Goal: Transaction & Acquisition: Purchase product/service

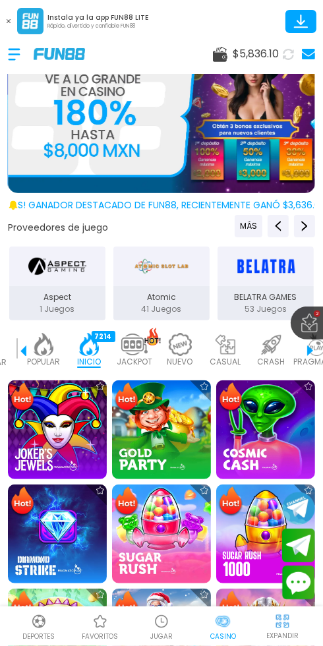
click at [67, 459] on img at bounding box center [57, 429] width 99 height 99
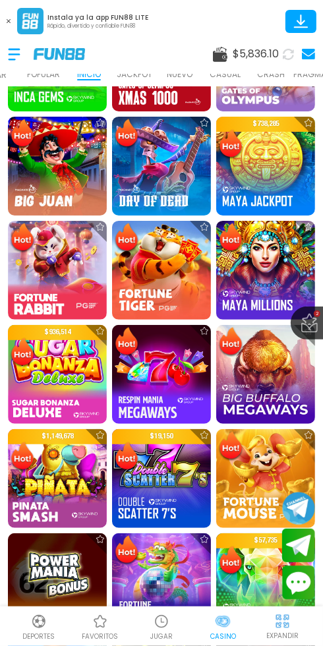
scroll to position [618, 0]
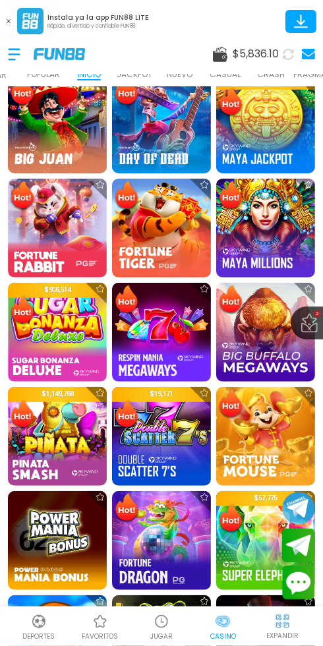
click at [227, 403] on img at bounding box center [231, 404] width 26 height 32
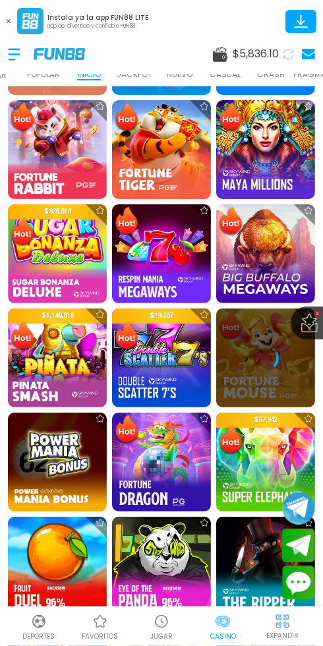
scroll to position [753, 0]
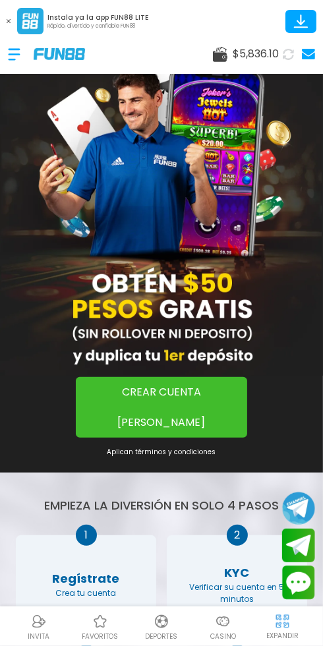
click at [211, 639] on p "Casino" at bounding box center [223, 637] width 26 height 10
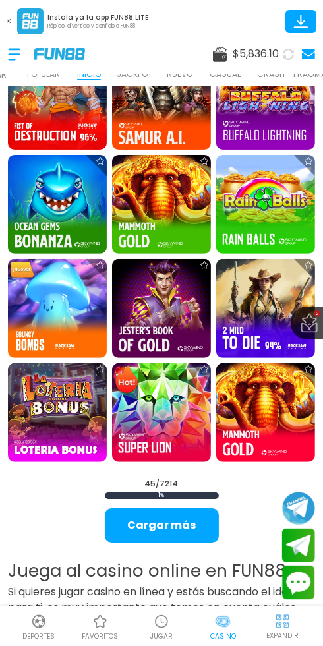
scroll to position [1479, 0]
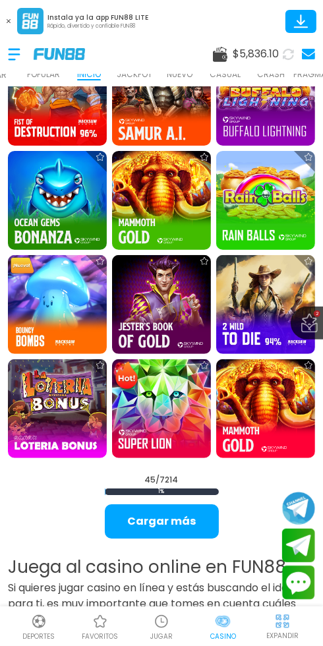
click at [54, 417] on img at bounding box center [57, 408] width 99 height 99
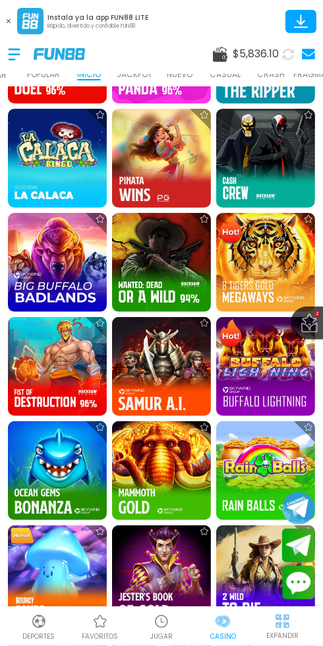
scroll to position [1214, 0]
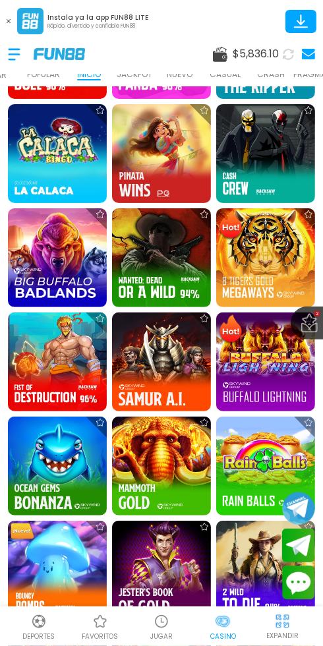
click at [205, 407] on img at bounding box center [161, 361] width 99 height 99
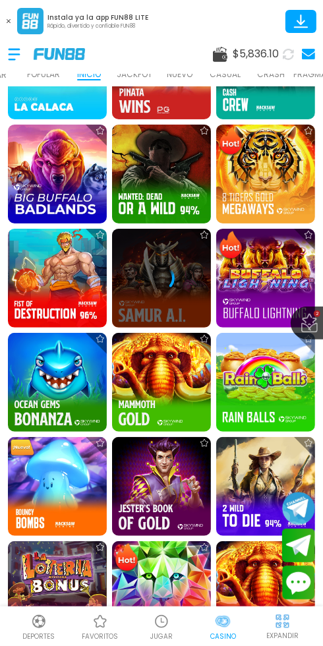
scroll to position [1298, 0]
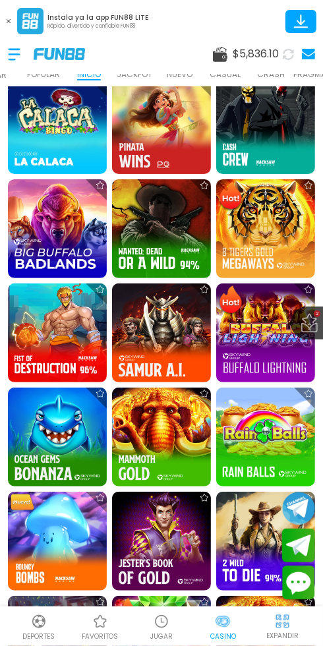
scroll to position [1243, 0]
click at [259, 450] on img at bounding box center [265, 437] width 99 height 99
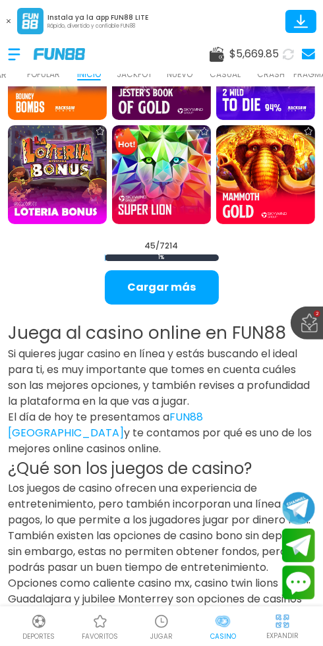
scroll to position [1725, 0]
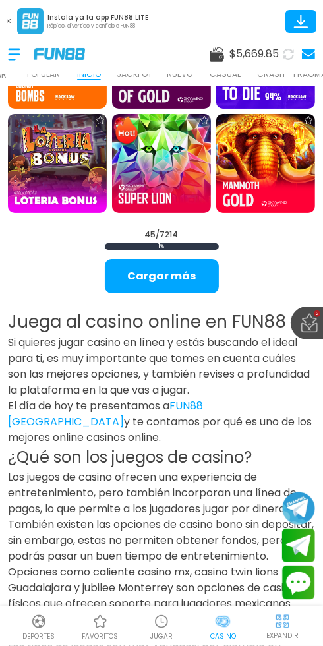
click at [180, 292] on button "Cargar más" at bounding box center [162, 276] width 114 height 34
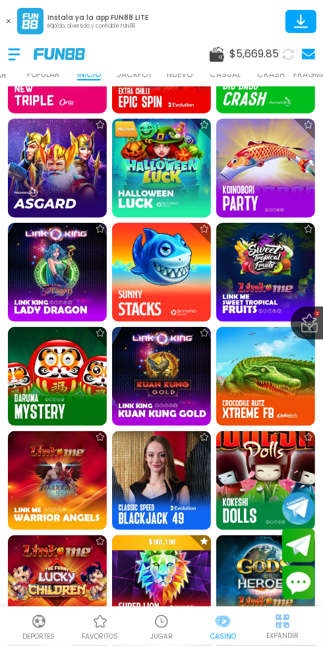
scroll to position [2450, 0]
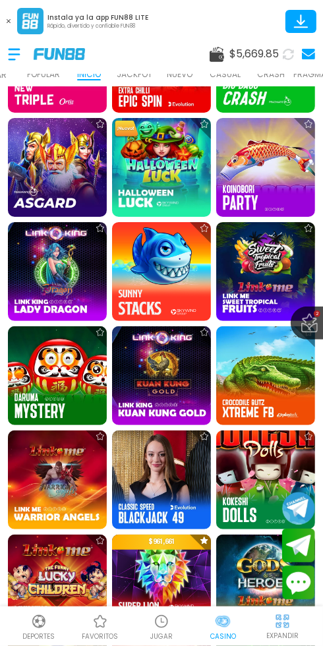
click at [69, 331] on img at bounding box center [57, 375] width 99 height 99
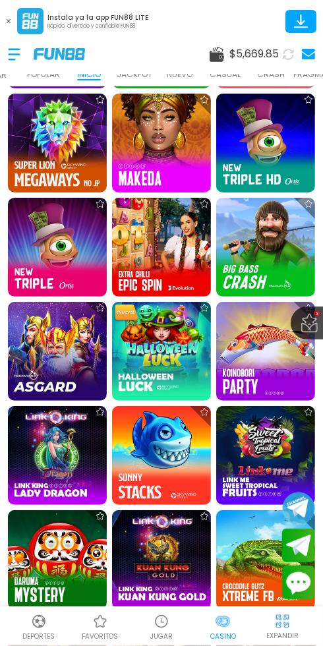
scroll to position [2267, 0]
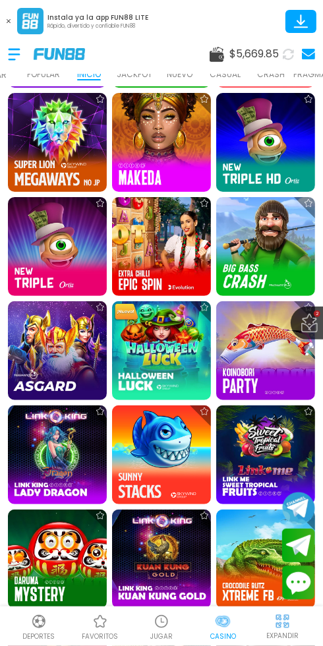
click at [45, 451] on img at bounding box center [57, 454] width 99 height 99
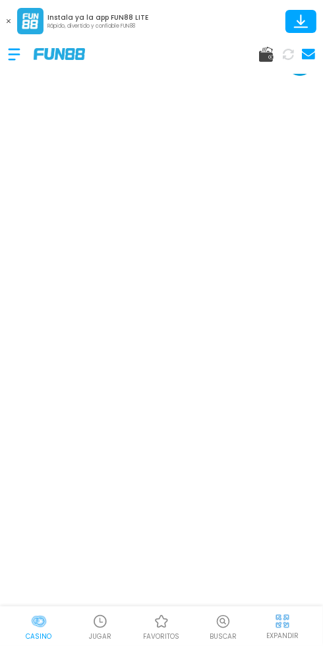
click at [295, 632] on p "EXPANDIR" at bounding box center [282, 636] width 32 height 10
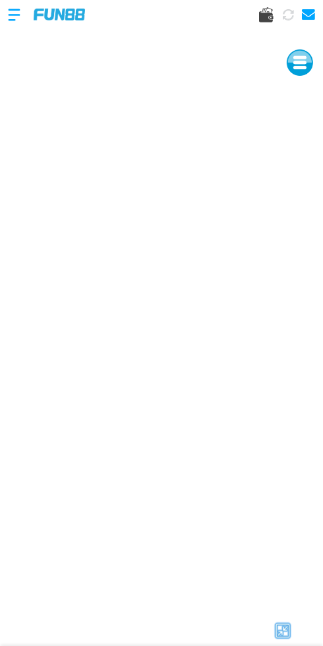
click at [289, 639] on img at bounding box center [283, 631] width 20 height 20
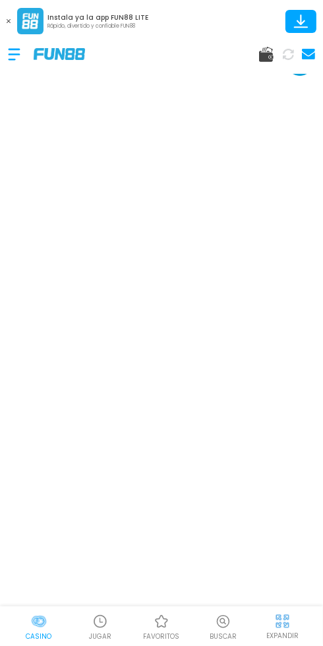
click at [288, 636] on p "EXPANDIR" at bounding box center [282, 636] width 32 height 10
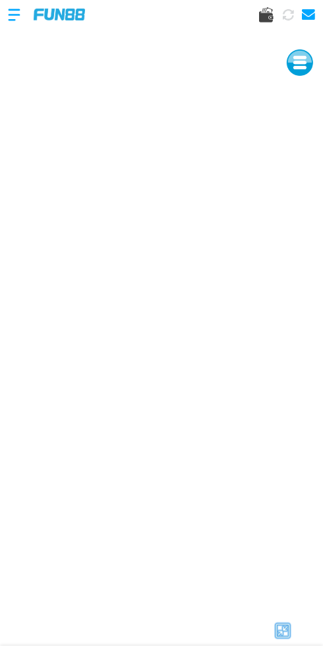
click at [298, 636] on div at bounding box center [283, 631] width 65 height 20
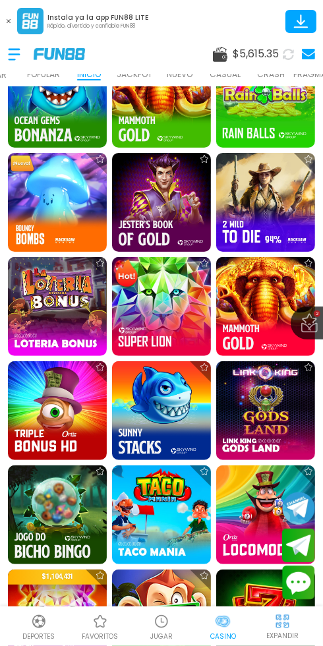
scroll to position [1700, 0]
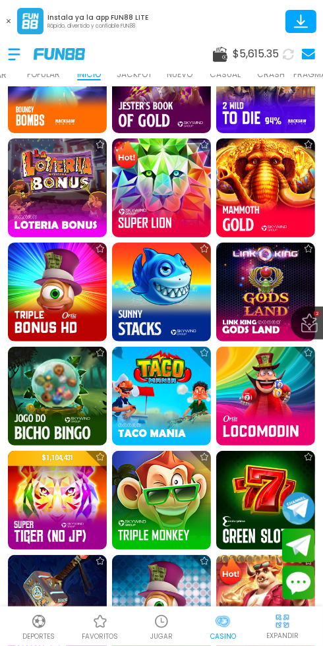
click at [200, 361] on div at bounding box center [205, 353] width 24 height 24
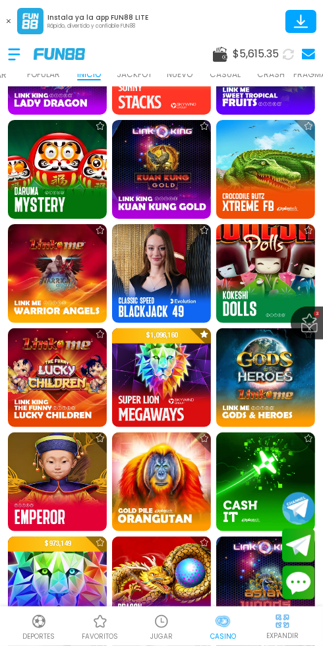
scroll to position [2636, 0]
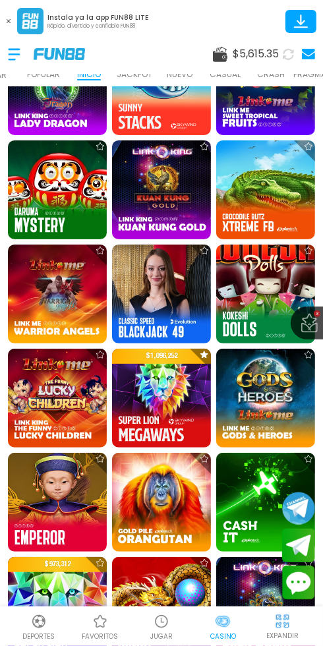
click at [58, 428] on img at bounding box center [57, 398] width 99 height 99
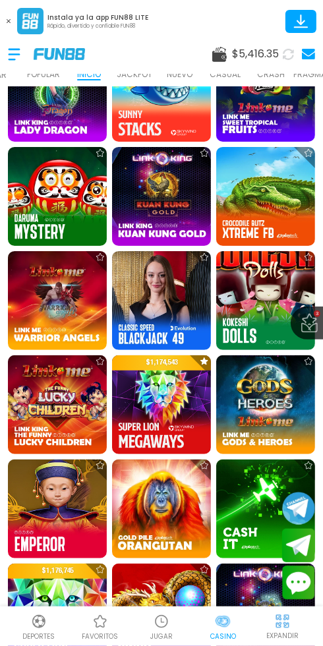
scroll to position [2634, 0]
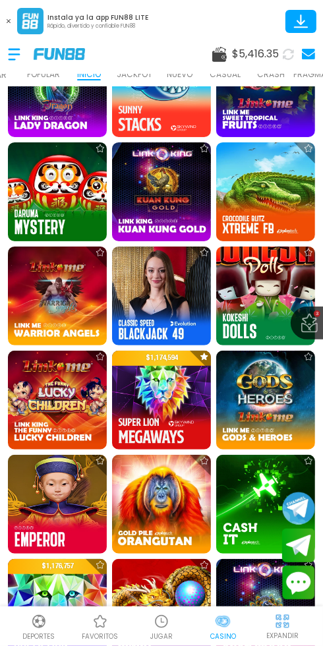
click at [276, 415] on img at bounding box center [265, 400] width 99 height 99
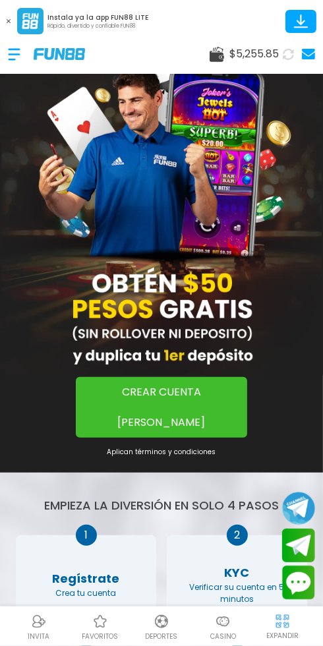
click at [258, 53] on span "$ 5,255.85" at bounding box center [253, 54] width 49 height 16
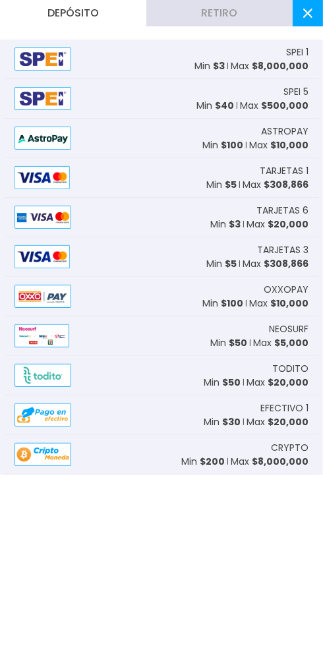
click at [233, 21] on button "Retiro" at bounding box center [219, 13] width 146 height 26
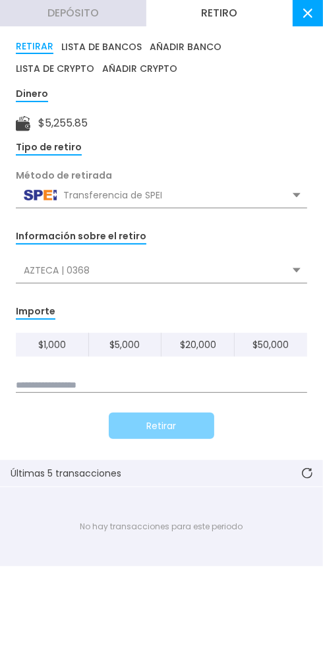
click at [297, 192] on div "Transferencia de SPEI" at bounding box center [161, 195] width 291 height 25
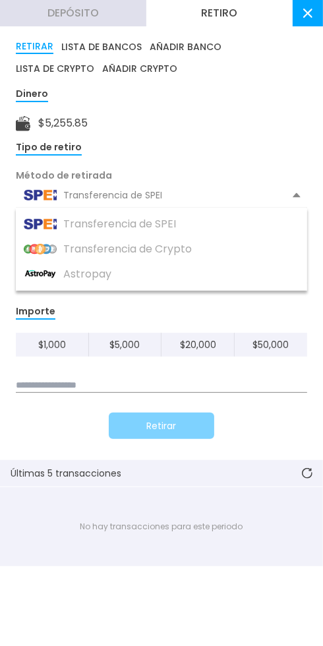
click at [133, 199] on div "Transferencia de SPEI" at bounding box center [161, 195] width 291 height 25
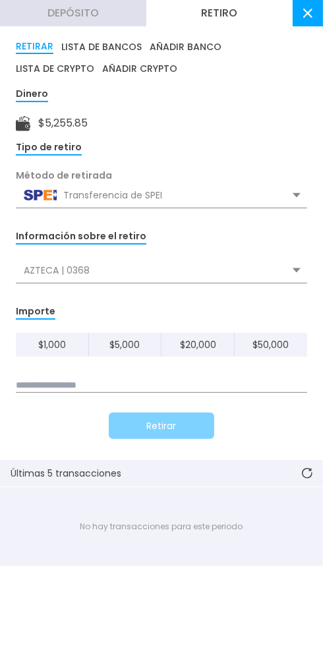
click at [124, 347] on button "$ 5,000" at bounding box center [125, 345] width 73 height 24
type input "*****"
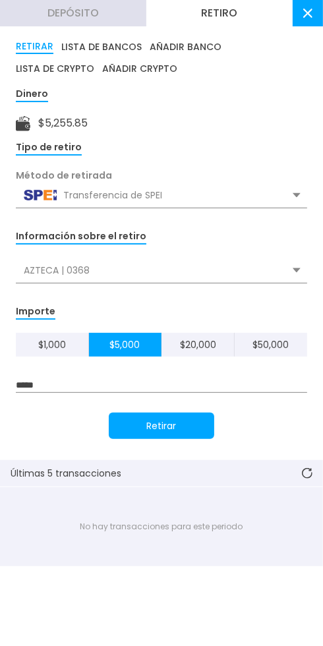
click at [170, 419] on button "Retirar" at bounding box center [161, 426] width 105 height 26
click at [298, 260] on div "AZTECA | 0368" at bounding box center [161, 270] width 291 height 25
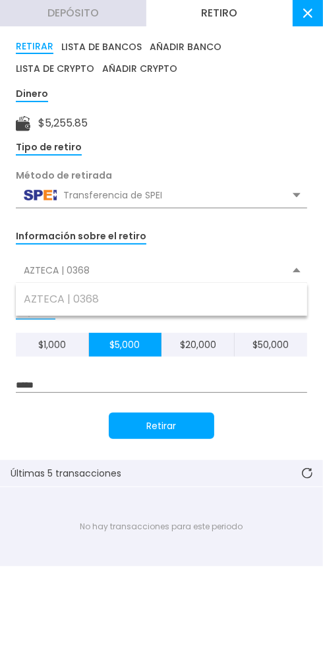
click at [169, 417] on button "Retirar" at bounding box center [161, 426] width 105 height 26
click at [314, 22] on button at bounding box center [308, 13] width 30 height 26
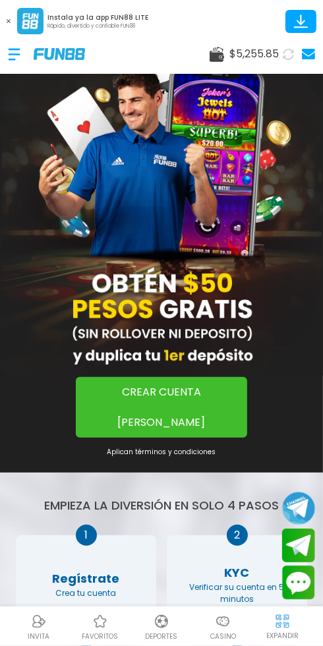
click at [291, 53] on icon at bounding box center [288, 53] width 13 height 13
click at [286, 49] on icon at bounding box center [289, 54] width 15 height 15
click at [21, 56] on div at bounding box center [21, 54] width 26 height 39
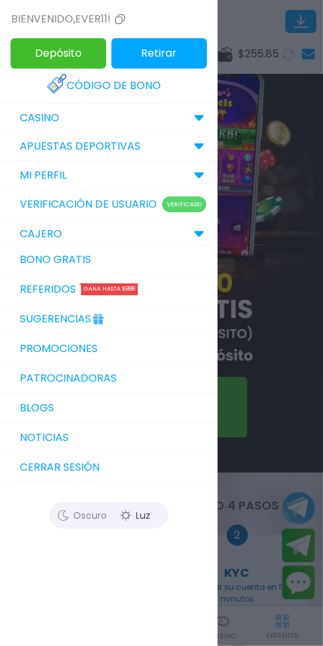
click at [207, 237] on div "CAJERO" at bounding box center [109, 234] width 218 height 29
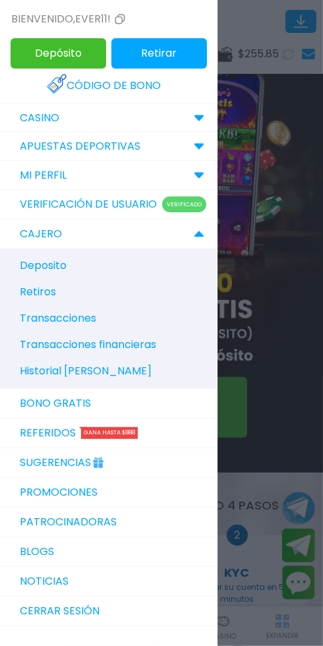
click at [85, 318] on p "Transacciones" at bounding box center [58, 319] width 76 height 16
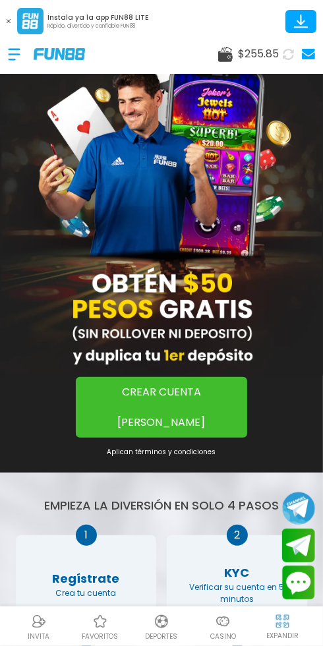
click at [21, 54] on div at bounding box center [21, 54] width 26 height 39
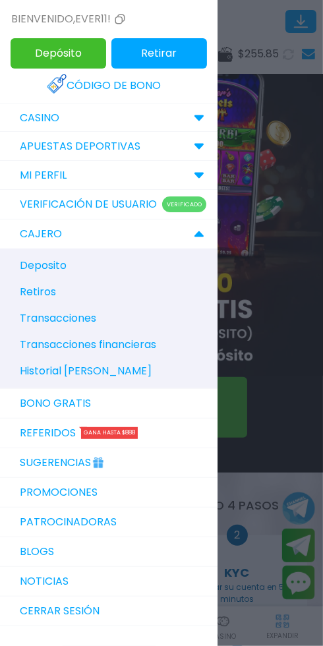
click at [78, 229] on div "CAJERO" at bounding box center [109, 234] width 218 height 29
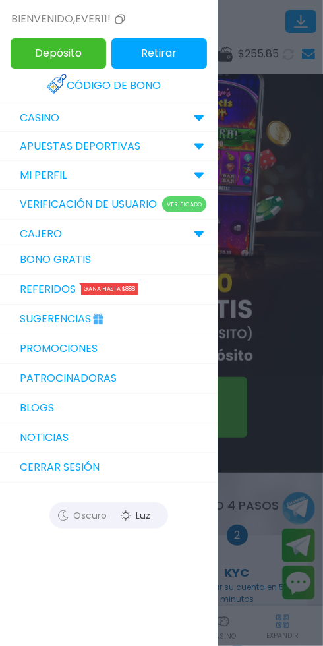
click at [70, 226] on div "CAJERO" at bounding box center [109, 234] width 218 height 29
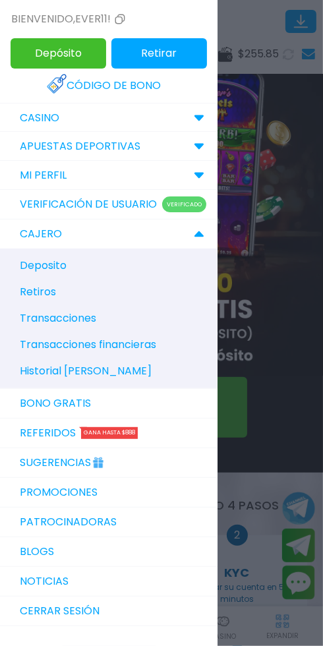
click at [55, 291] on p "Retiros" at bounding box center [38, 292] width 36 height 16
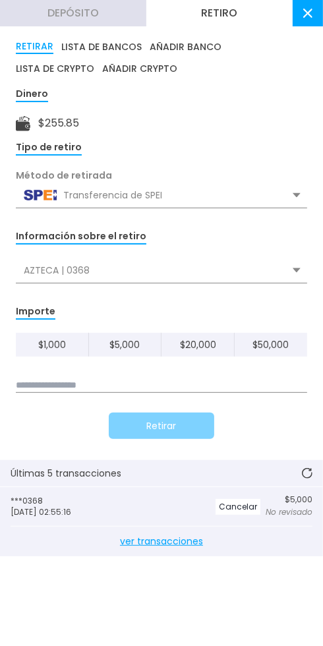
click at [118, 238] on div "Información sobre el retiro" at bounding box center [81, 236] width 131 height 15
click at [297, 270] on use at bounding box center [297, 270] width 8 height 5
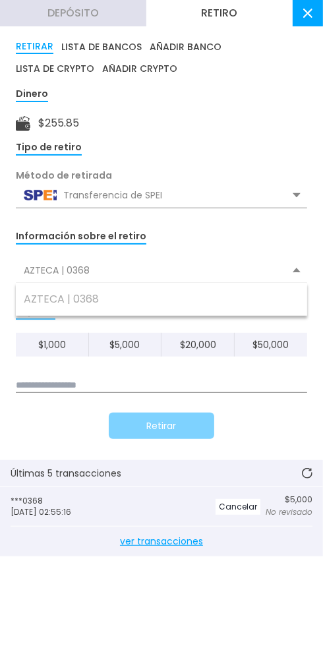
click at [123, 46] on button "LISTA DE BANCOS" at bounding box center [101, 47] width 80 height 15
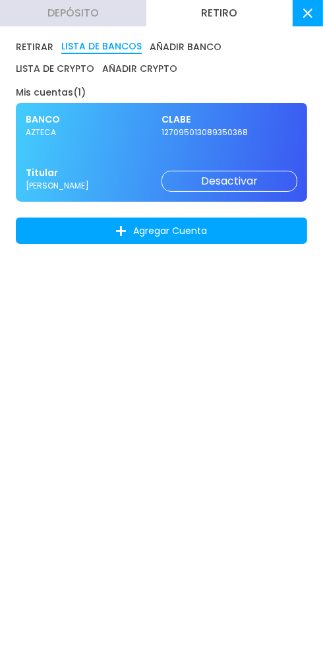
click at [45, 45] on button "RETIRAR" at bounding box center [35, 47] width 38 height 15
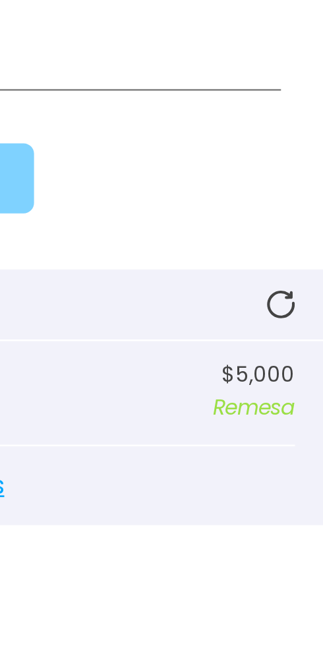
scroll to position [16, 0]
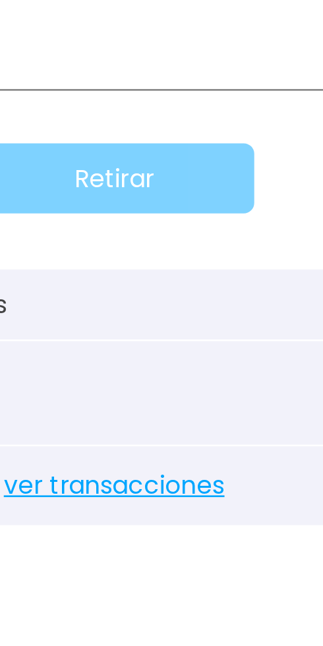
click at [167, 543] on span "ver transacciones" at bounding box center [162, 542] width 302 height 30
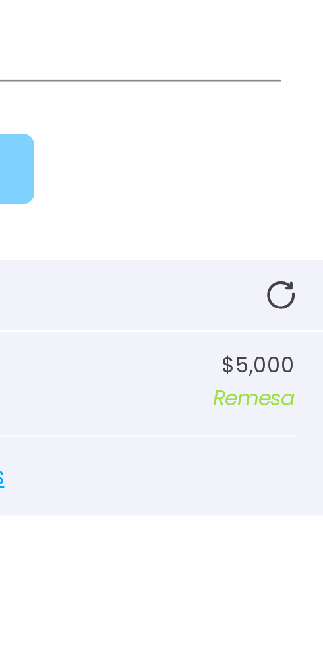
click at [296, 511] on p "Remesa" at bounding box center [297, 512] width 31 height 12
click at [297, 512] on p "Remesa" at bounding box center [297, 512] width 31 height 12
click at [305, 472] on icon at bounding box center [307, 473] width 11 height 11
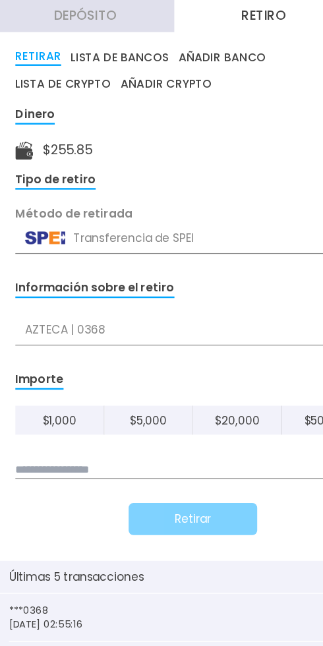
click at [184, 45] on button "AÑADIR BANCO" at bounding box center [186, 47] width 72 height 15
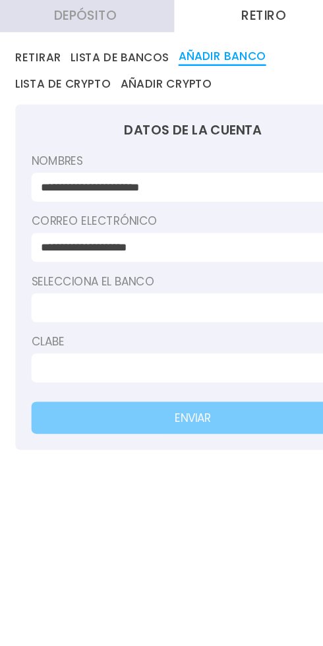
click at [136, 251] on input at bounding box center [157, 253] width 241 height 14
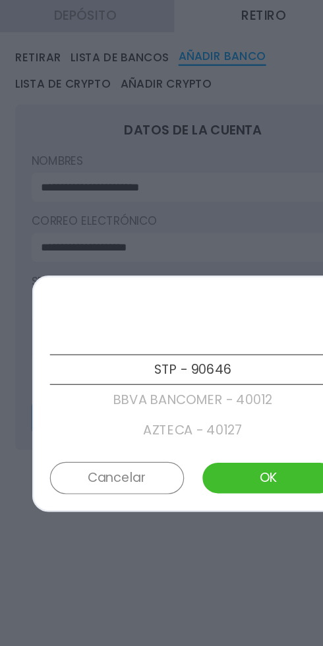
click at [170, 353] on p "AZTECA - 40127" at bounding box center [161, 353] width 235 height 25
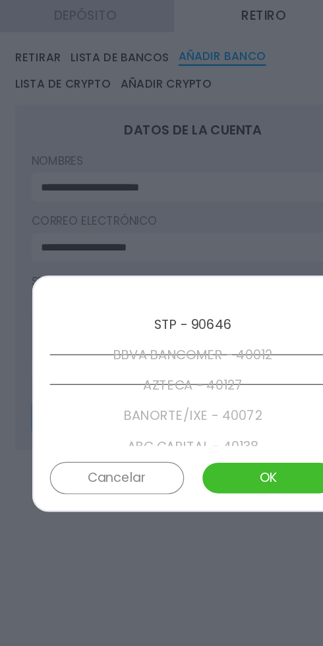
scroll to position [50, 0]
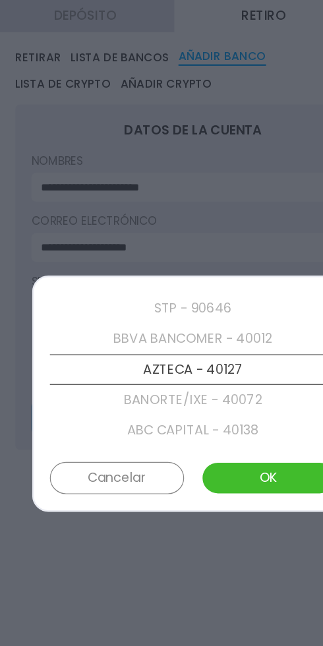
click at [222, 394] on button "OK" at bounding box center [224, 392] width 110 height 26
type input "**********"
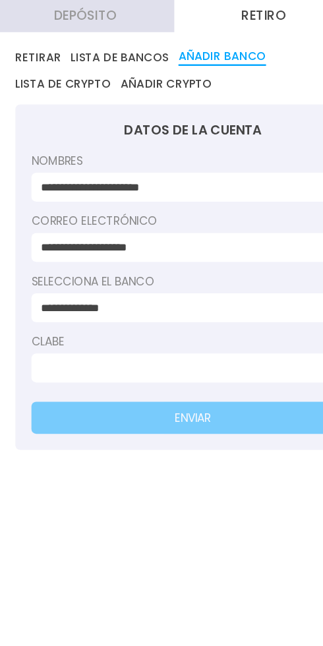
click at [103, 299] on input at bounding box center [157, 302] width 241 height 14
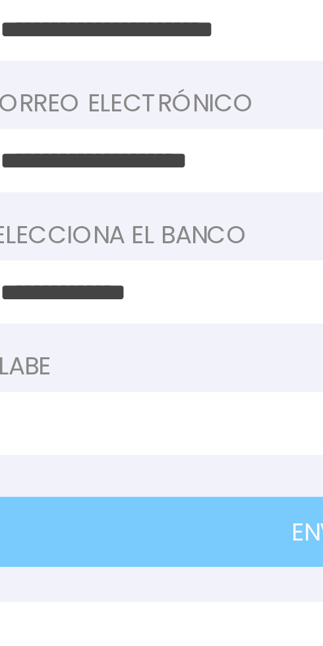
scroll to position [7, 0]
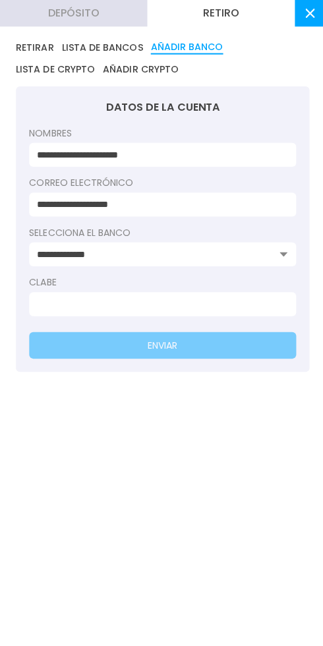
click at [41, 46] on button "RETIRAR" at bounding box center [35, 47] width 38 height 15
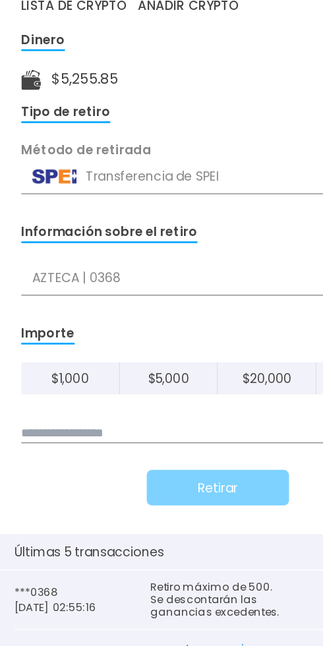
scroll to position [0, 0]
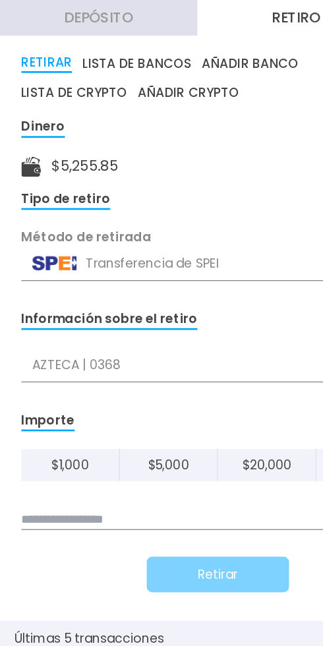
click at [112, 45] on button "LISTA DE BANCOS" at bounding box center [101, 47] width 80 height 15
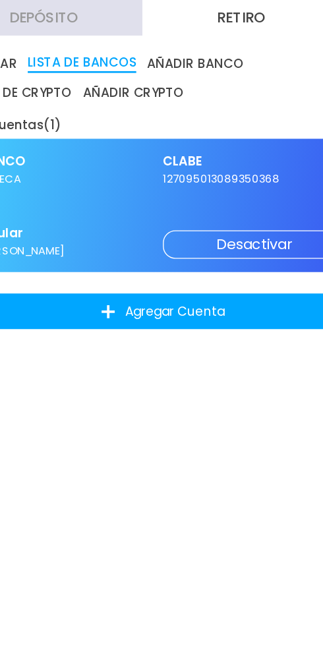
click at [222, 182] on button "Desactivar" at bounding box center [230, 181] width 136 height 21
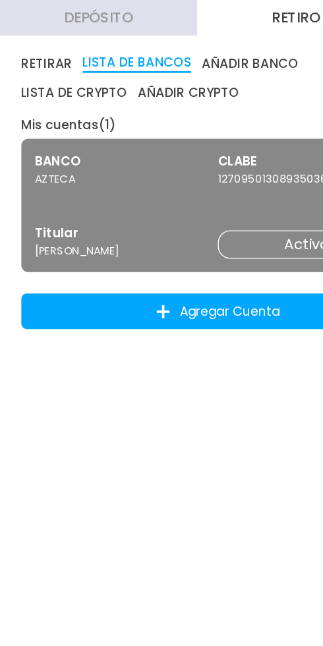
click at [183, 48] on button "AÑADIR BANCO" at bounding box center [186, 47] width 72 height 15
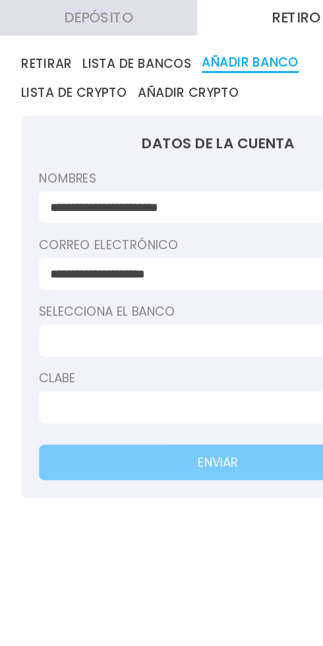
click at [114, 249] on input at bounding box center [157, 253] width 241 height 14
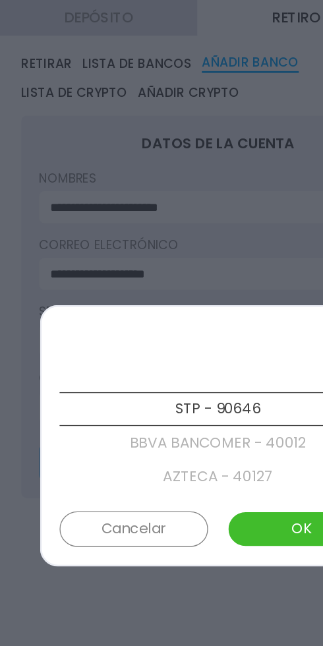
click at [175, 354] on p "AZTECA - 40127" at bounding box center [161, 353] width 235 height 25
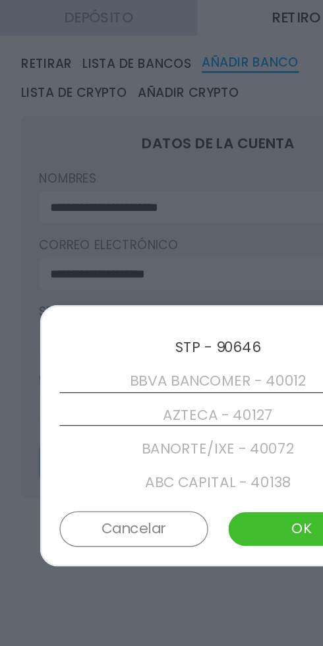
scroll to position [50, 0]
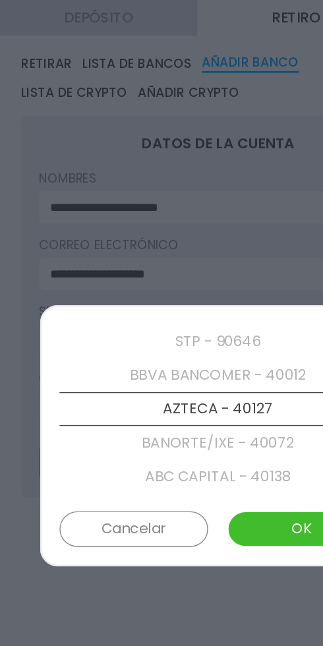
click at [208, 394] on button "OK" at bounding box center [224, 392] width 110 height 26
type input "**********"
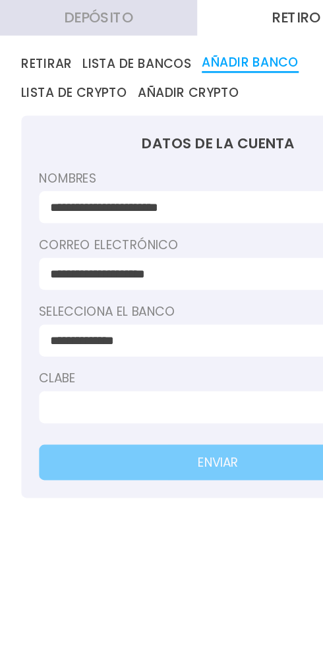
click at [87, 301] on input at bounding box center [157, 302] width 241 height 14
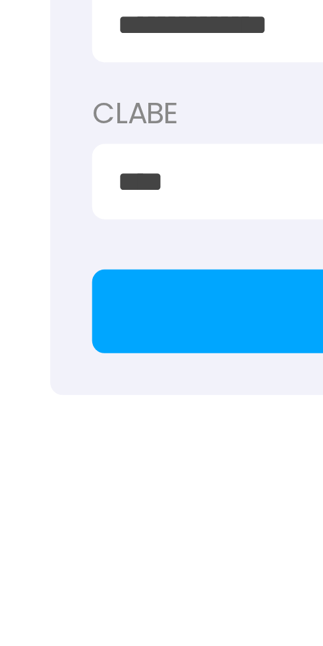
click at [65, 301] on input "****" at bounding box center [157, 302] width 241 height 14
type input "*"
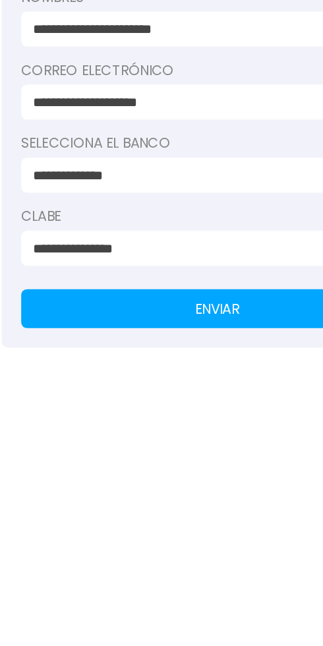
click at [160, 336] on button "ENVIAR" at bounding box center [161, 343] width 265 height 26
click at [160, 345] on button "ENVIAR" at bounding box center [161, 343] width 265 height 26
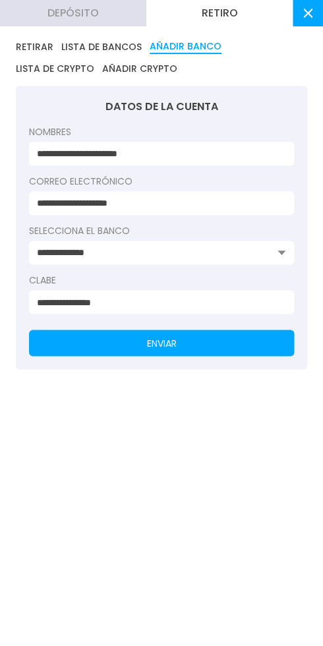
click at [211, 342] on button "ENVIAR" at bounding box center [161, 343] width 265 height 26
click at [142, 297] on input "**********" at bounding box center [157, 302] width 241 height 14
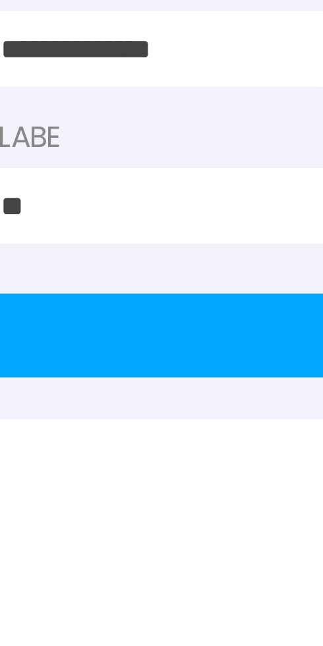
type input "*"
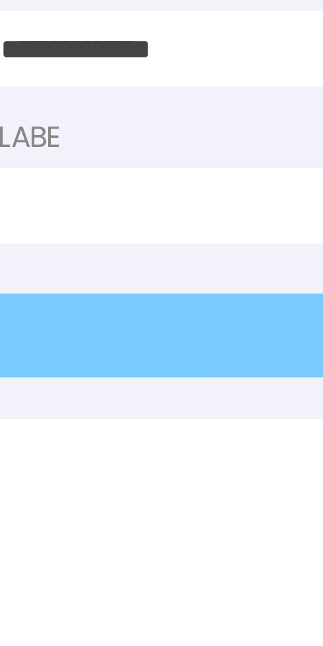
type input "**********"
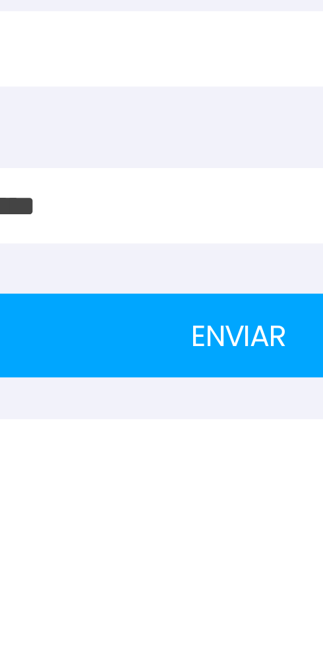
click at [133, 343] on button "ENVIAR" at bounding box center [161, 343] width 265 height 26
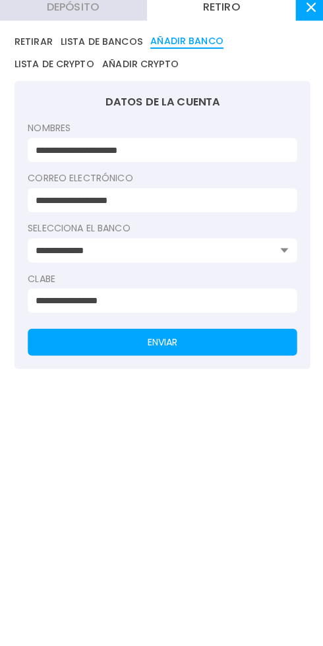
click at [107, 51] on button "LISTA DE BANCOS" at bounding box center [101, 47] width 80 height 15
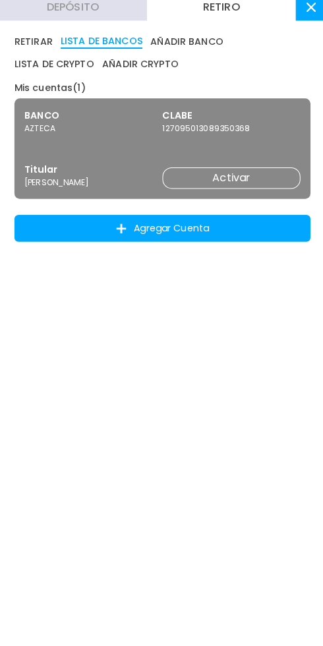
click at [237, 185] on button "Activar" at bounding box center [230, 181] width 136 height 21
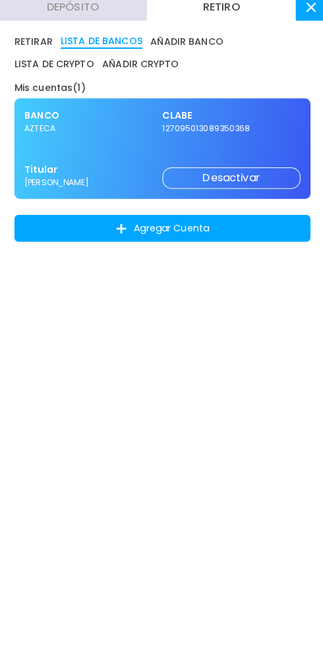
click at [42, 45] on button "RETIRAR" at bounding box center [35, 47] width 38 height 15
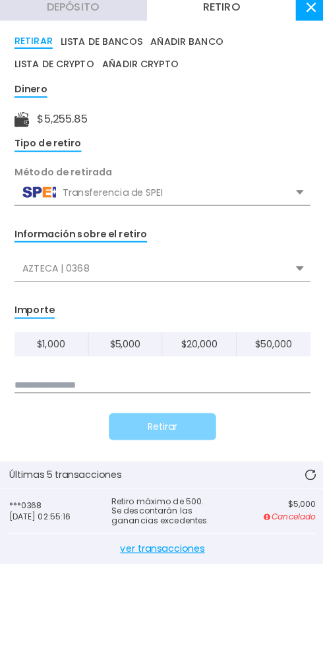
click at [98, 382] on input at bounding box center [161, 385] width 291 height 15
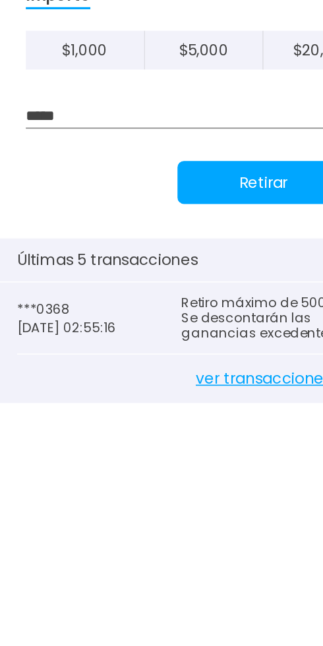
click at [152, 426] on button "Retirar" at bounding box center [161, 426] width 105 height 26
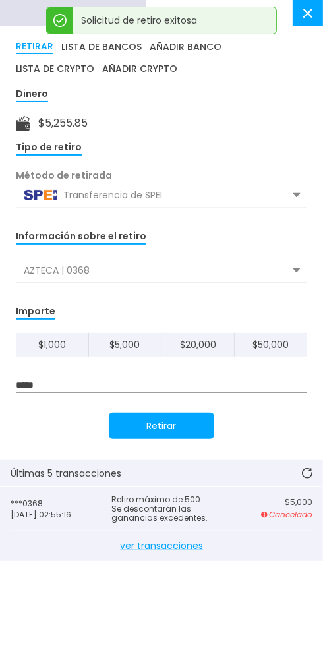
scroll to position [5, 0]
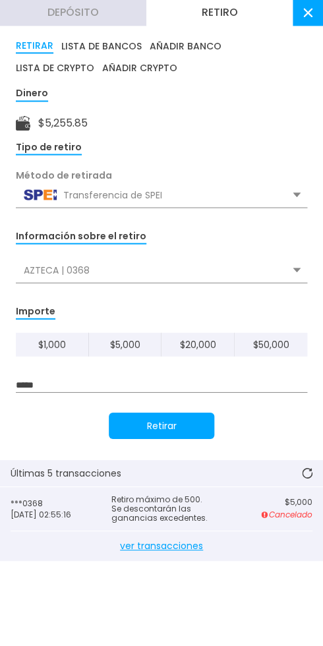
click at [169, 415] on button "Retirar" at bounding box center [161, 426] width 105 height 26
click at [66, 384] on input "*****" at bounding box center [161, 385] width 291 height 15
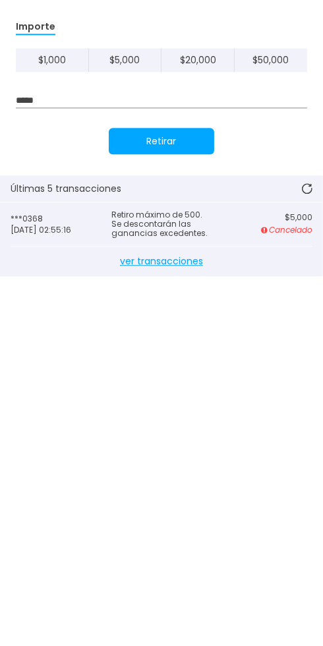
scroll to position [32, 0]
type input "*****"
click at [167, 424] on button "Retirar" at bounding box center [161, 426] width 105 height 26
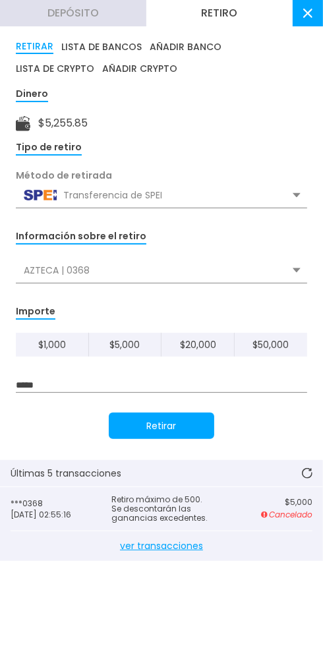
scroll to position [269, 0]
click at [314, 14] on button at bounding box center [308, 13] width 30 height 26
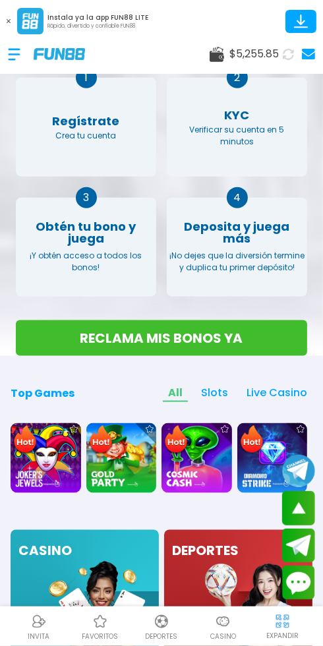
scroll to position [486, 0]
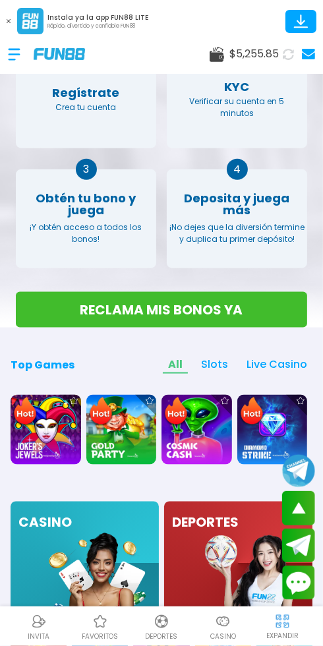
click at [216, 357] on span "Slots" at bounding box center [215, 365] width 38 height 17
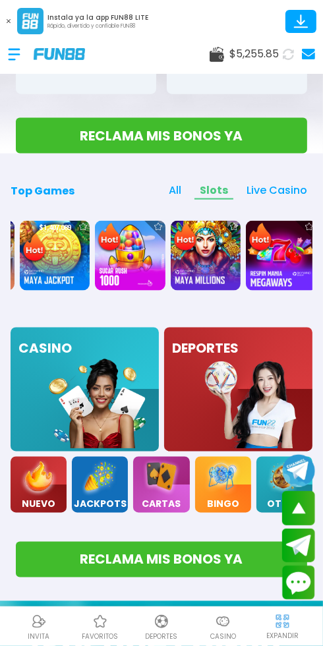
scroll to position [0, 978]
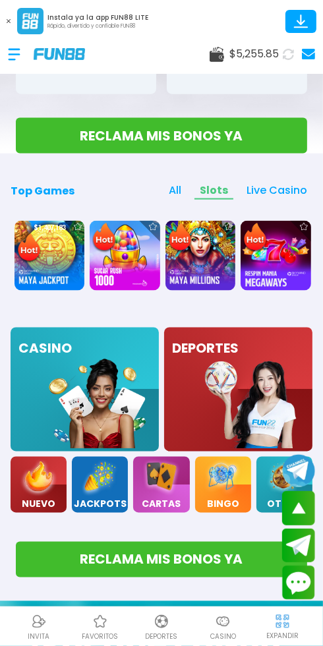
click at [181, 183] on span "All" at bounding box center [174, 191] width 23 height 17
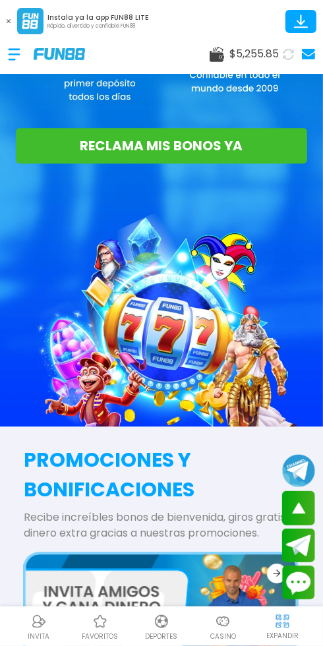
scroll to position [1464, 0]
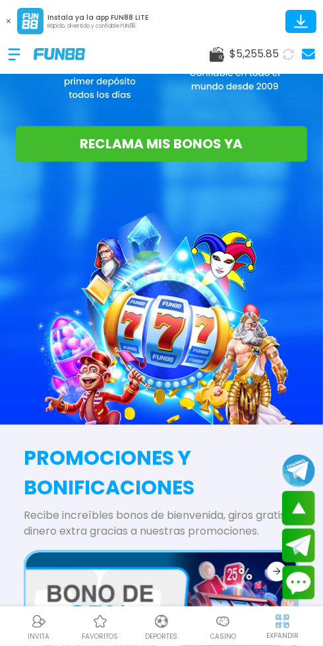
click at [222, 637] on p "Casino" at bounding box center [223, 637] width 26 height 10
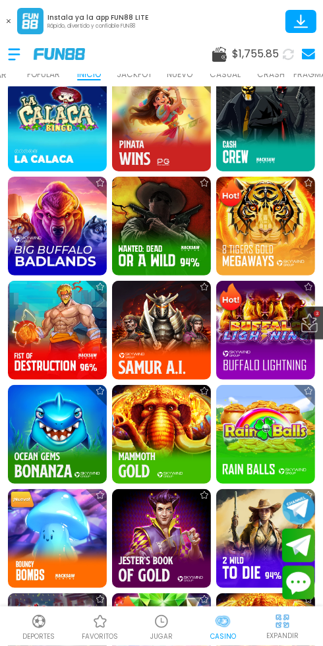
scroll to position [1241, 0]
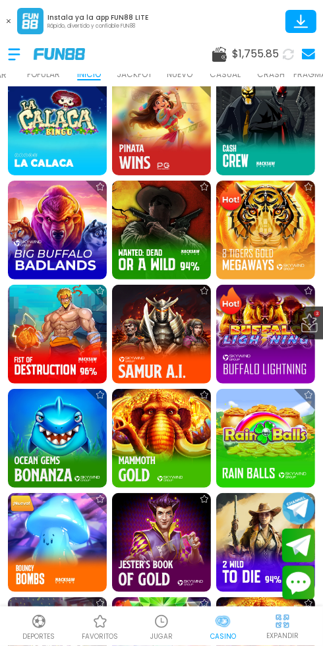
click at [272, 227] on img at bounding box center [265, 230] width 99 height 99
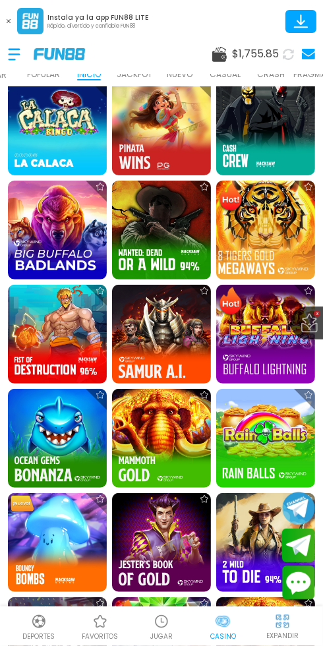
click at [18, 45] on div at bounding box center [21, 54] width 26 height 39
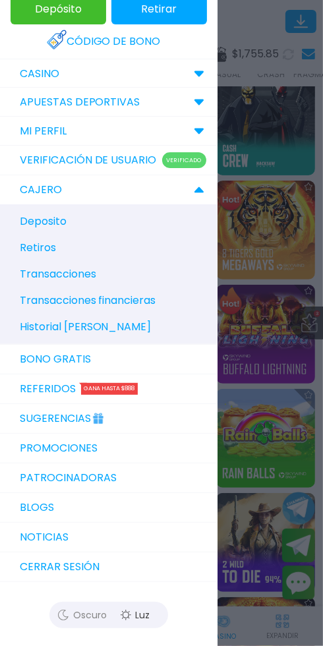
scroll to position [0, 0]
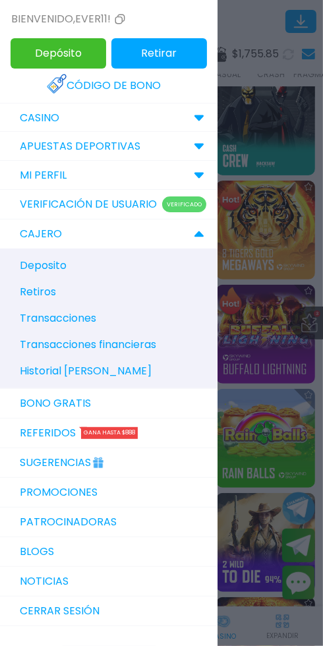
click at [198, 115] on use at bounding box center [198, 118] width 9 height 6
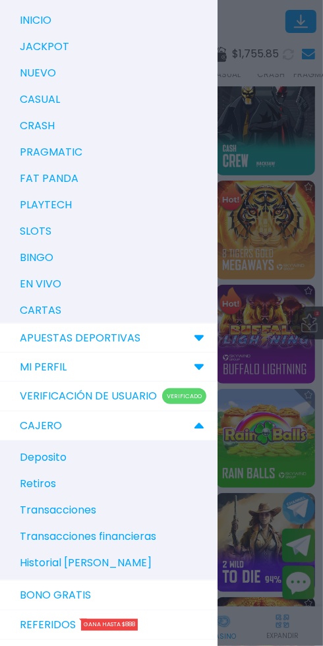
scroll to position [185, 0]
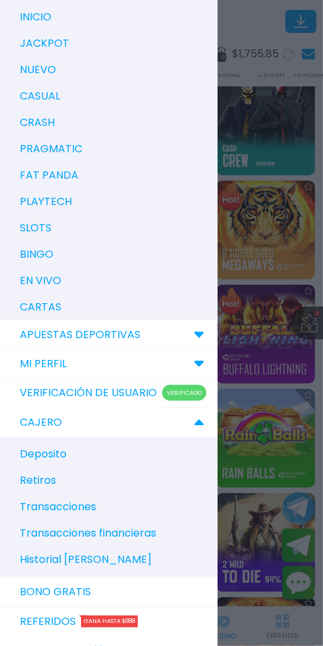
click at [198, 361] on use at bounding box center [198, 364] width 9 height 6
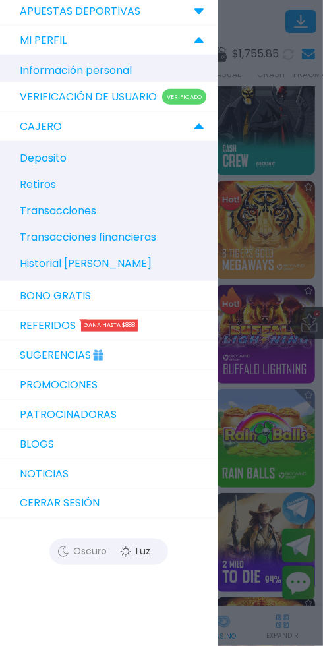
scroll to position [40, 0]
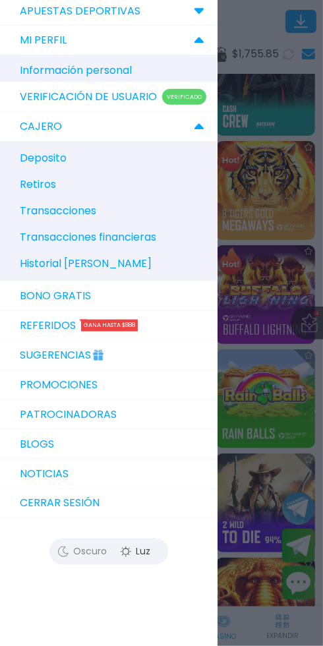
click at [260, 109] on div at bounding box center [161, 323] width 323 height 646
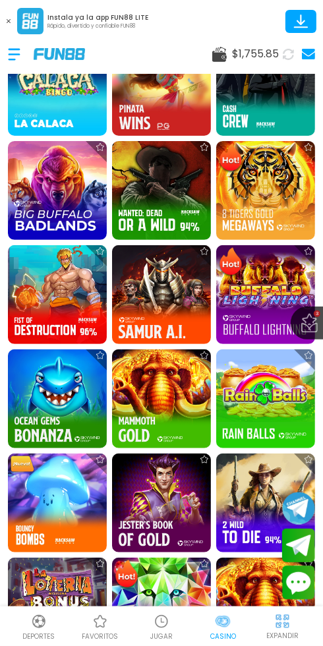
click at [311, 53] on use at bounding box center [308, 54] width 13 height 11
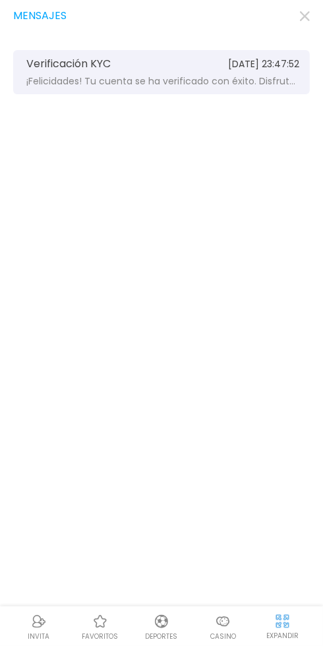
click at [305, 13] on icon "button" at bounding box center [305, 16] width 10 height 10
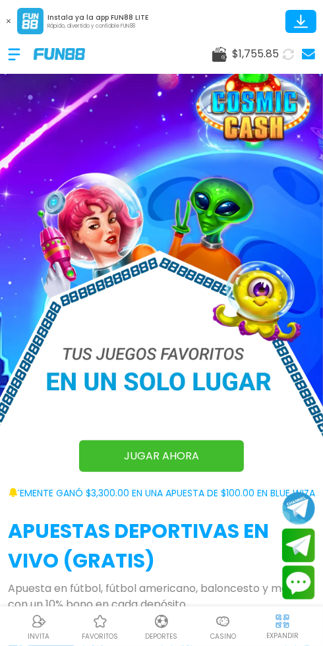
click at [260, 59] on span "$ 1,755.85" at bounding box center [255, 54] width 47 height 16
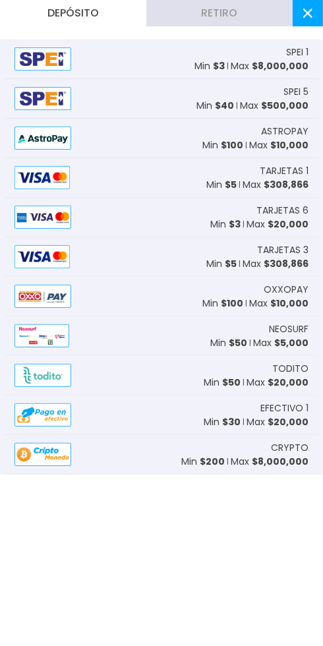
click at [239, 16] on button "Retiro" at bounding box center [219, 13] width 146 height 26
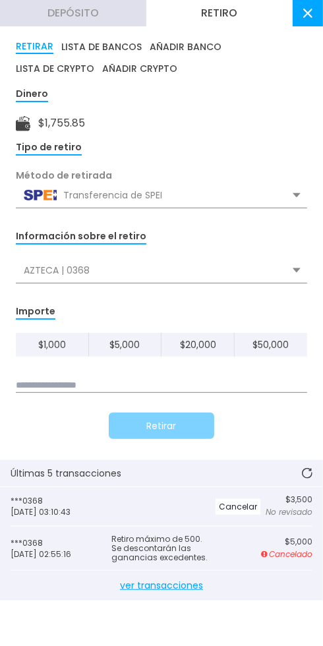
click at [308, 13] on use at bounding box center [307, 13] width 9 height 9
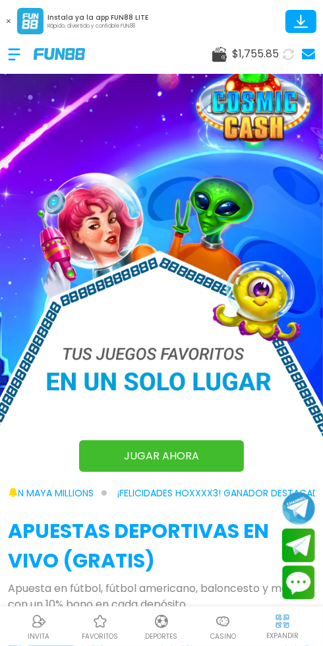
click at [18, 65] on div at bounding box center [21, 54] width 26 height 39
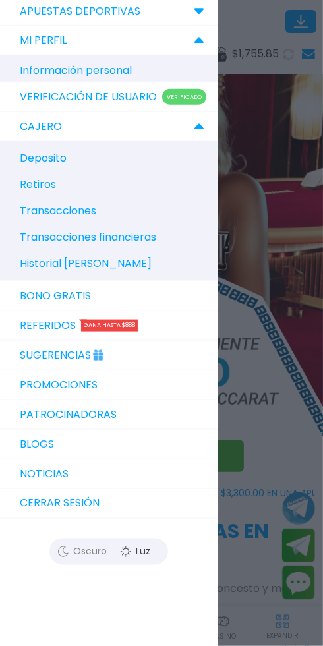
click at [47, 184] on p "Retiros" at bounding box center [38, 185] width 36 height 16
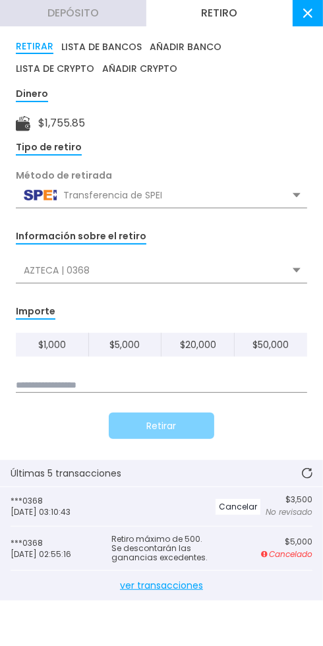
click at [315, 18] on button at bounding box center [308, 13] width 30 height 26
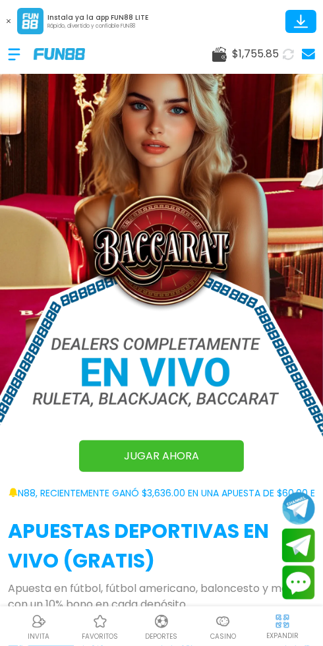
click at [16, 61] on div at bounding box center [21, 54] width 26 height 39
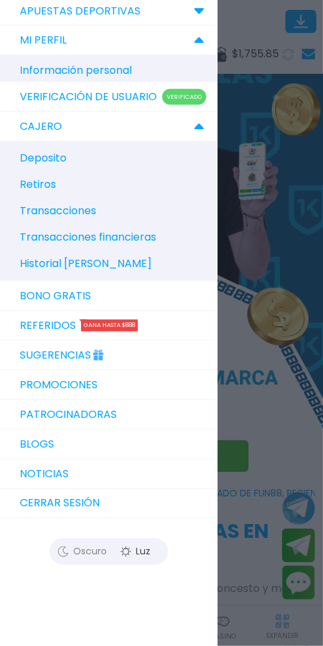
click at [79, 208] on p "Transacciones" at bounding box center [58, 211] width 76 height 16
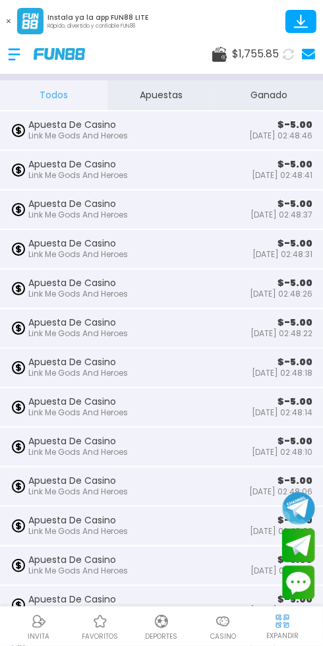
click at [23, 49] on div at bounding box center [21, 54] width 26 height 39
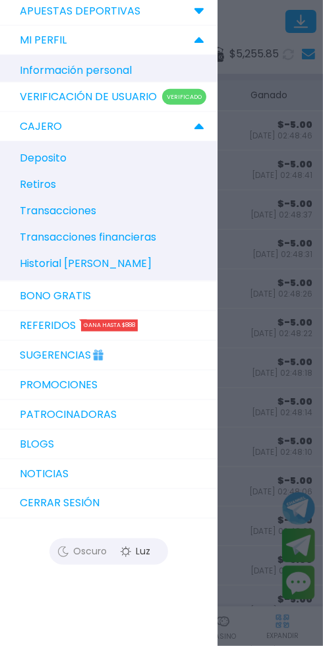
click at [80, 207] on p "Transacciones" at bounding box center [58, 211] width 76 height 16
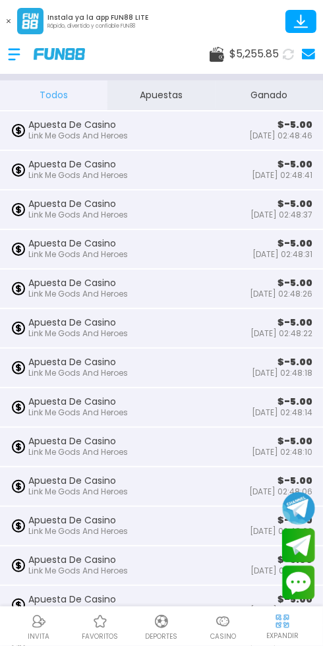
click at [20, 54] on div at bounding box center [21, 54] width 26 height 39
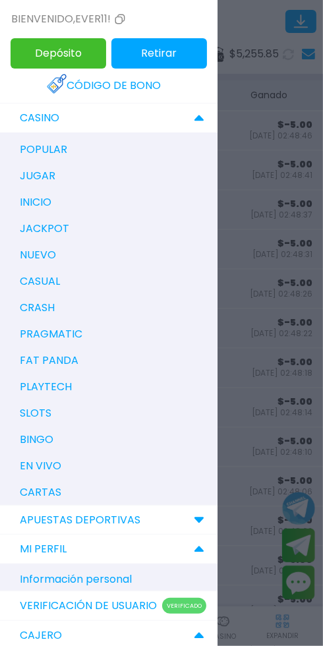
click at [47, 419] on p "slots" at bounding box center [36, 413] width 32 height 16
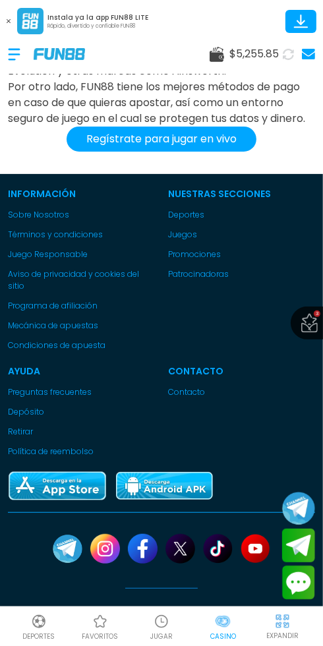
scroll to position [4248, 0]
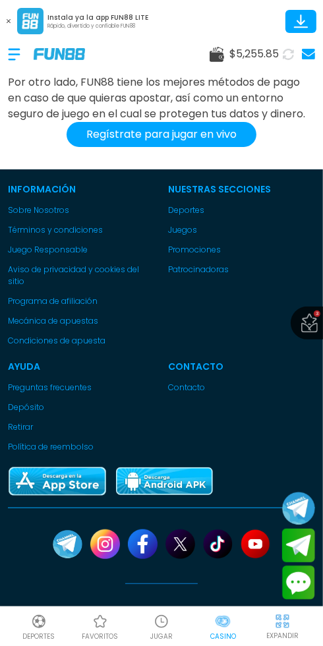
click at [26, 433] on link "Retirar" at bounding box center [81, 427] width 147 height 12
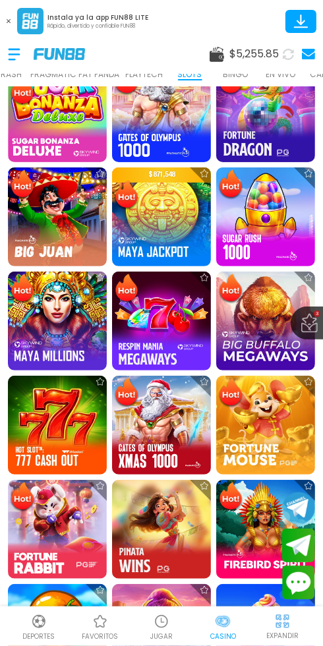
scroll to position [630, 0]
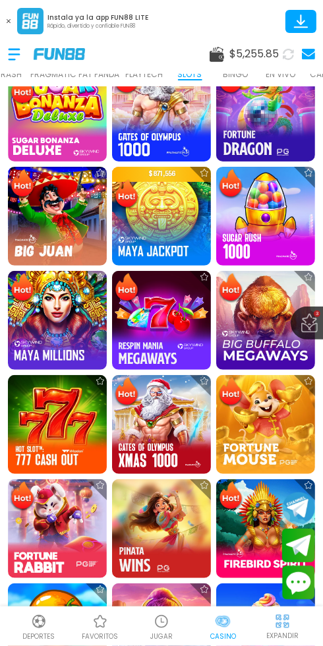
click at [74, 429] on img at bounding box center [57, 424] width 99 height 99
click at [56, 428] on img at bounding box center [57, 424] width 99 height 99
click at [0, 60] on div "$ 5,255.85" at bounding box center [161, 54] width 323 height 40
click at [29, 57] on div at bounding box center [21, 54] width 26 height 39
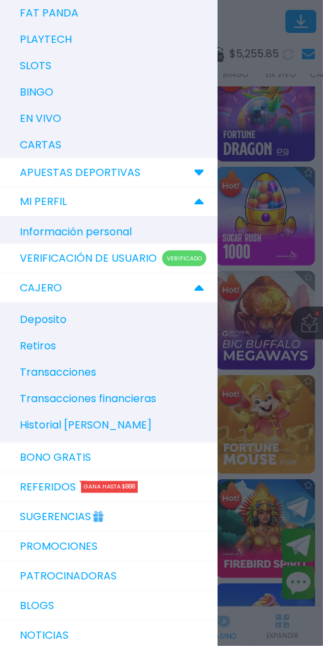
scroll to position [40, 0]
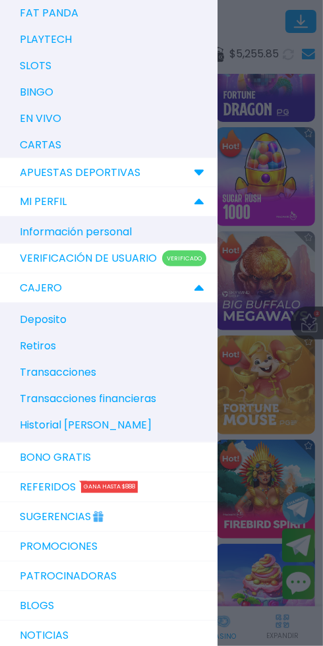
click at [286, 259] on div at bounding box center [161, 323] width 323 height 646
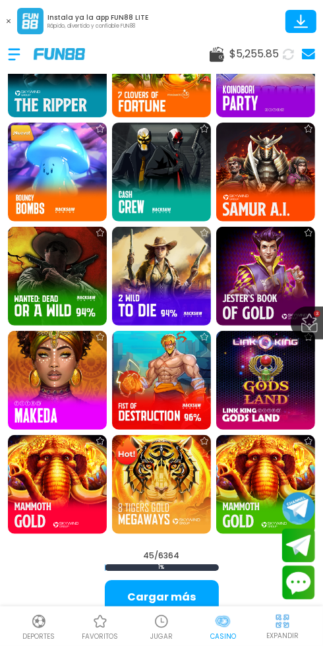
scroll to position [1365, 0]
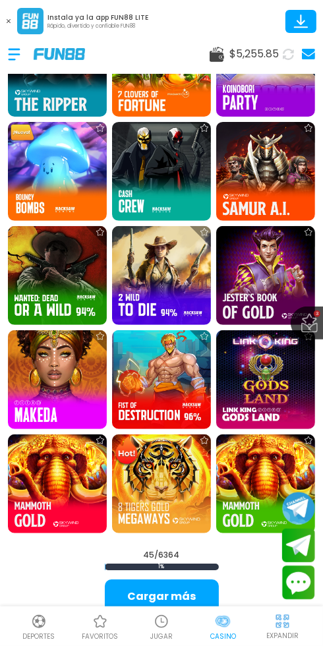
click at [67, 384] on img at bounding box center [57, 379] width 99 height 99
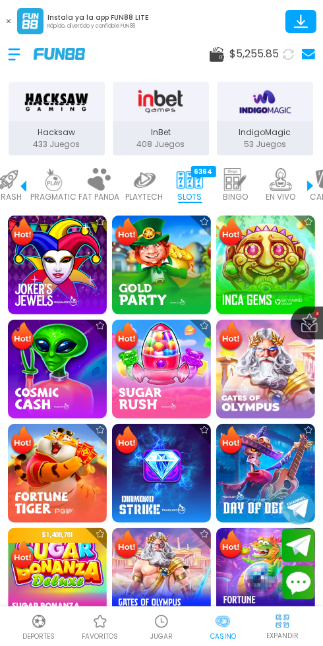
scroll to position [0, 371]
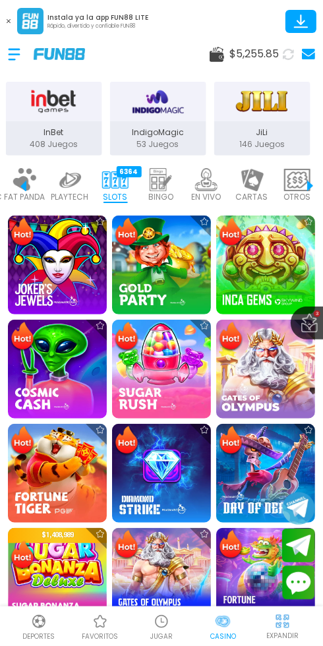
click at [288, 52] on icon at bounding box center [288, 54] width 12 height 12
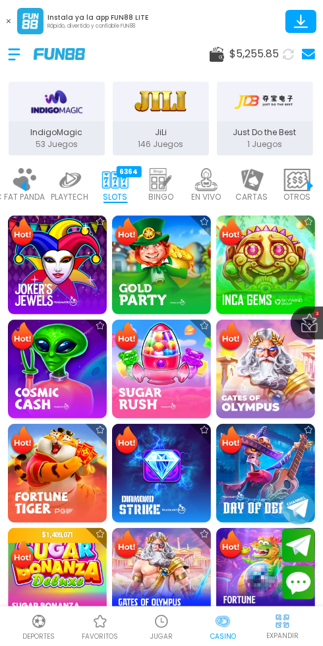
click at [214, 57] on use at bounding box center [217, 54] width 15 height 15
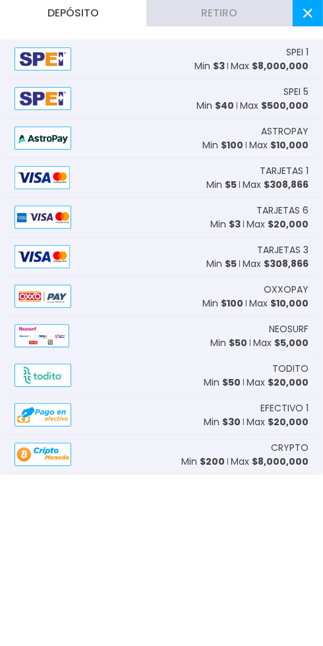
scroll to position [0, 0]
click at [98, 3] on button "Depósito" at bounding box center [73, 13] width 146 height 26
click at [98, 22] on button "Depósito" at bounding box center [73, 13] width 146 height 26
click at [232, 13] on button "Retiro" at bounding box center [219, 13] width 146 height 26
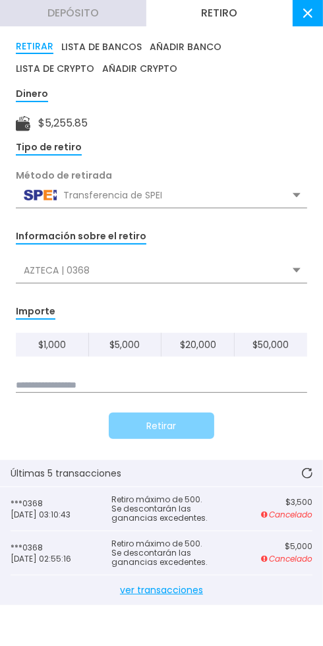
click at [71, 19] on button "Depósito" at bounding box center [73, 13] width 146 height 26
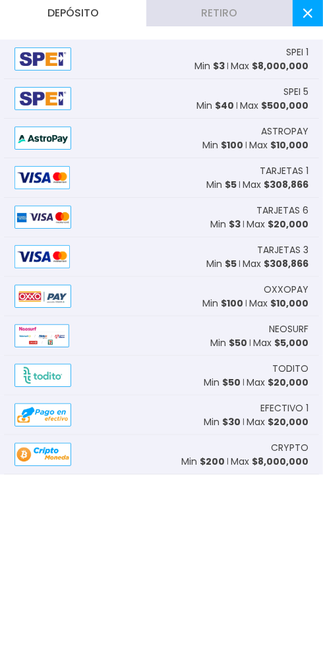
click at [308, 13] on use at bounding box center [307, 13] width 9 height 9
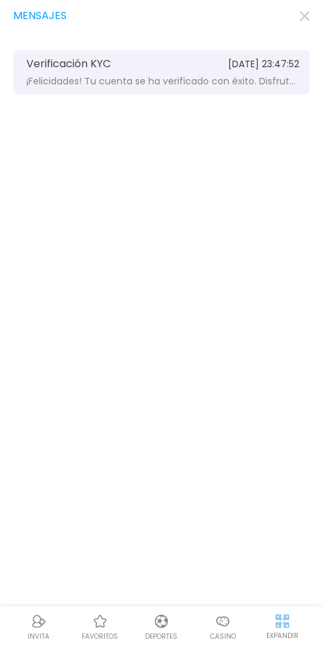
click at [229, 81] on span "¡Felicidades! Tu cuenta se ha verificado con éxito. Disfruta de la variedad de …" at bounding box center [162, 81] width 273 height 10
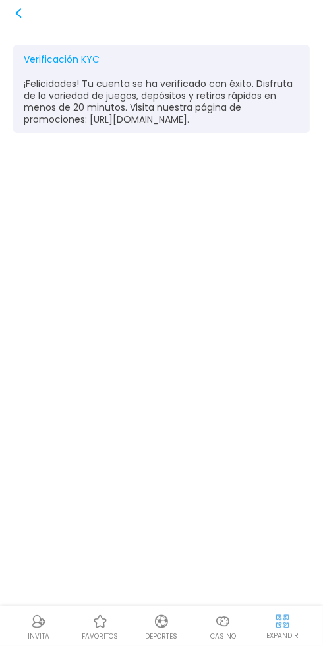
click at [231, 622] on div at bounding box center [223, 622] width 20 height 20
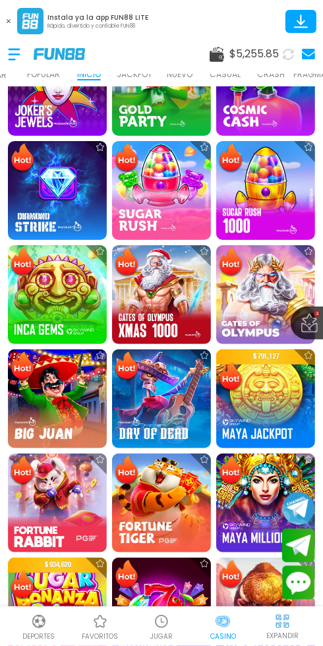
scroll to position [345, 0]
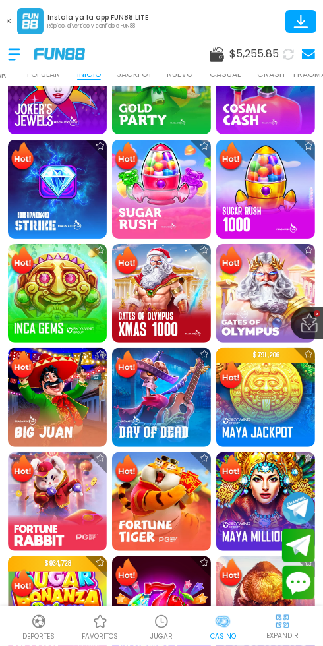
click at [258, 405] on img at bounding box center [265, 397] width 99 height 99
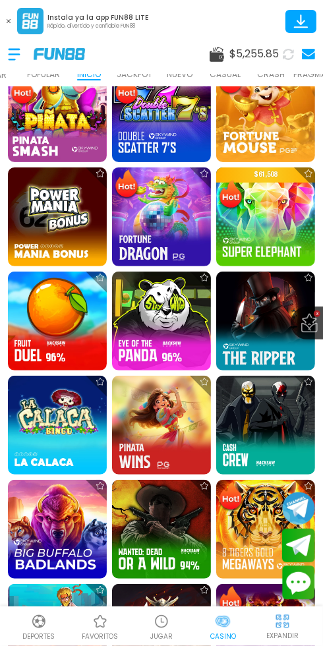
scroll to position [855, 0]
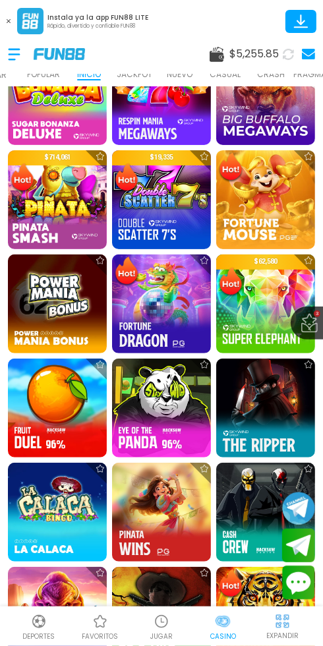
click at [24, 55] on div at bounding box center [21, 54] width 26 height 39
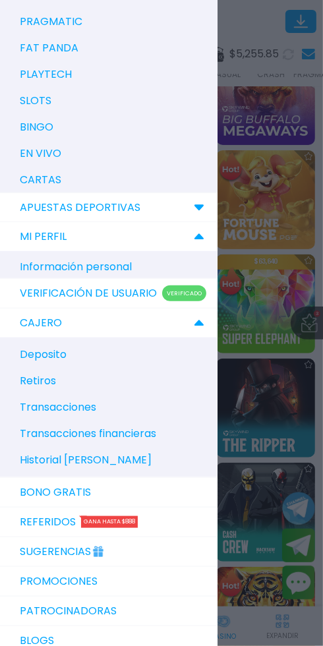
scroll to position [345, 0]
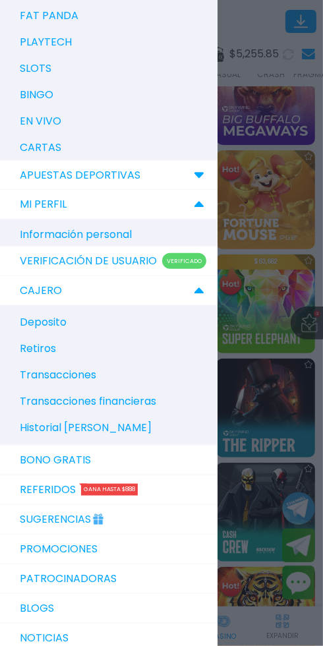
click at [207, 290] on div "CAJERO" at bounding box center [109, 290] width 218 height 29
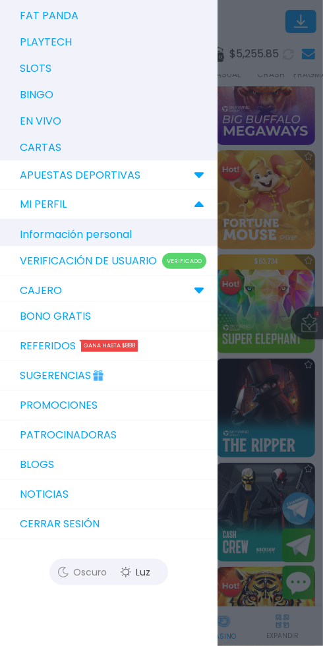
scroll to position [365, 0]
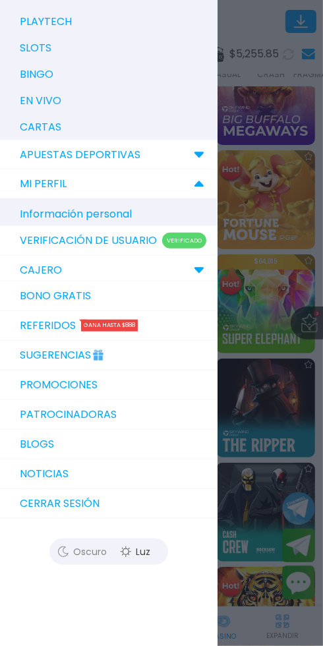
click at [71, 552] on div "Oscuro" at bounding box center [82, 552] width 59 height 20
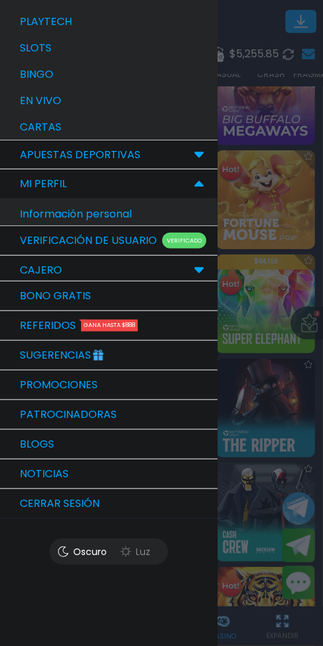
click at [274, 64] on div at bounding box center [161, 323] width 323 height 646
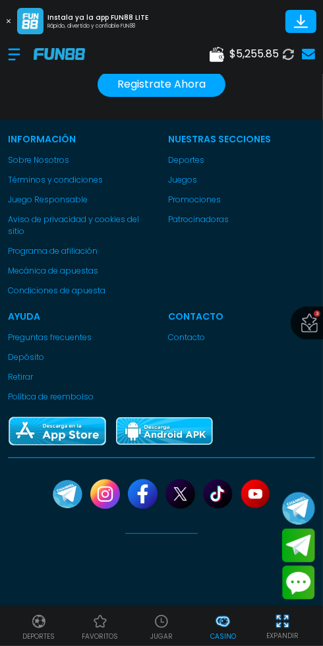
scroll to position [3883, 0]
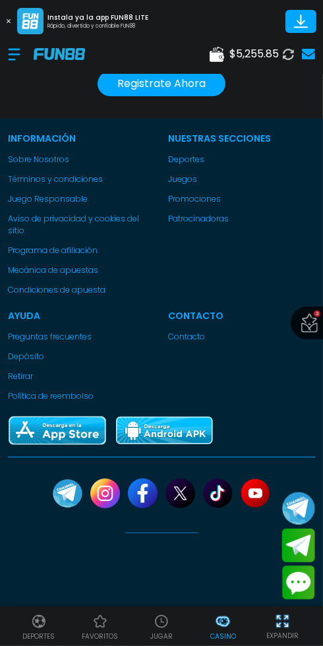
click at [194, 343] on link "Contacto" at bounding box center [241, 337] width 147 height 12
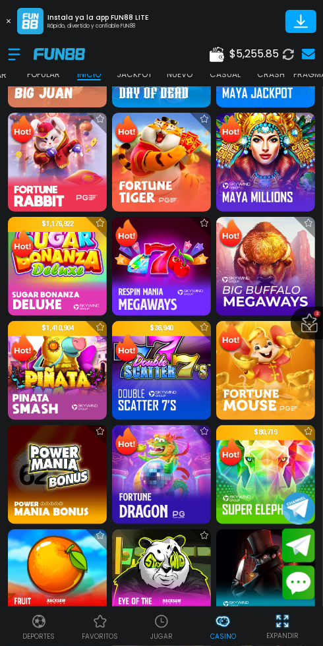
click at [244, 53] on span "$ 5,255.85" at bounding box center [253, 54] width 49 height 16
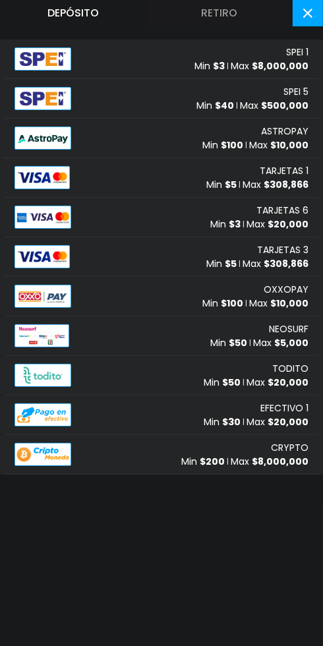
click at [216, 16] on button "Retiro" at bounding box center [219, 13] width 146 height 26
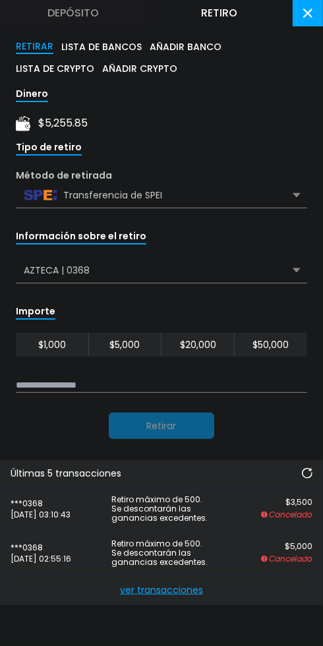
click at [125, 388] on input at bounding box center [161, 385] width 291 height 15
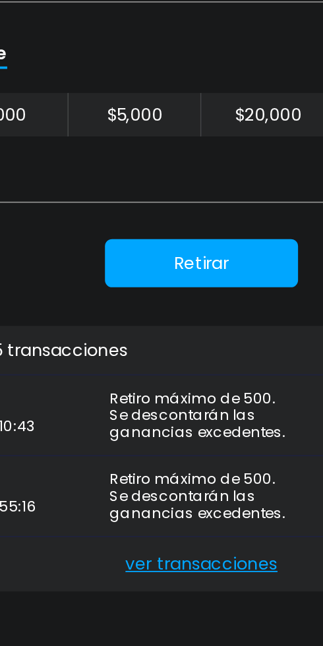
type input "***"
click at [160, 424] on button "Retirar" at bounding box center [161, 426] width 105 height 26
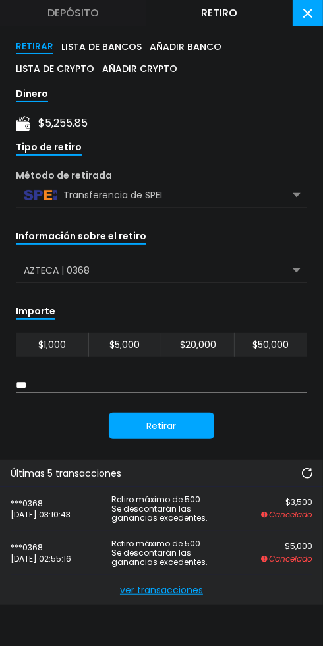
click at [169, 428] on button "Retirar" at bounding box center [161, 426] width 105 height 26
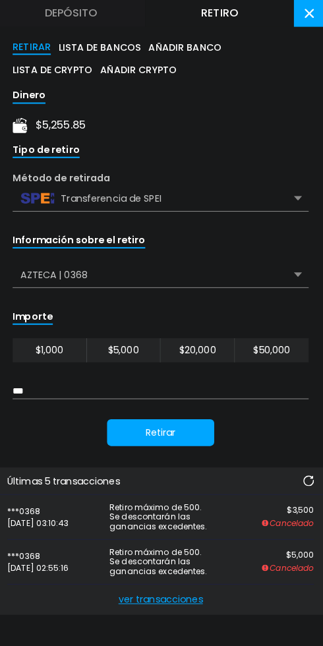
click at [160, 432] on button "Retirar" at bounding box center [161, 426] width 105 height 26
